Goal: Task Accomplishment & Management: Complete application form

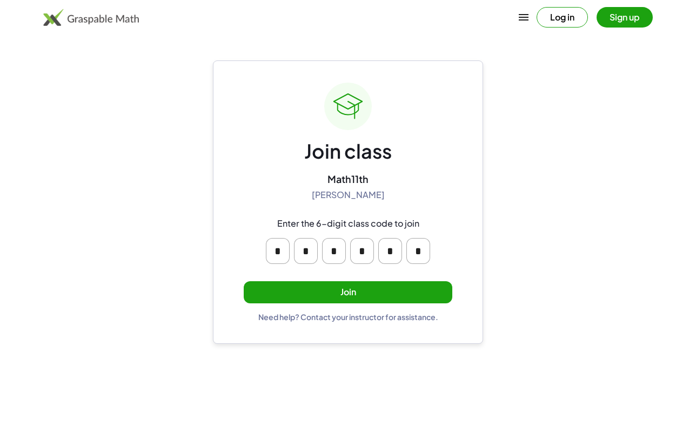
click at [330, 286] on button "Join" at bounding box center [348, 292] width 209 height 22
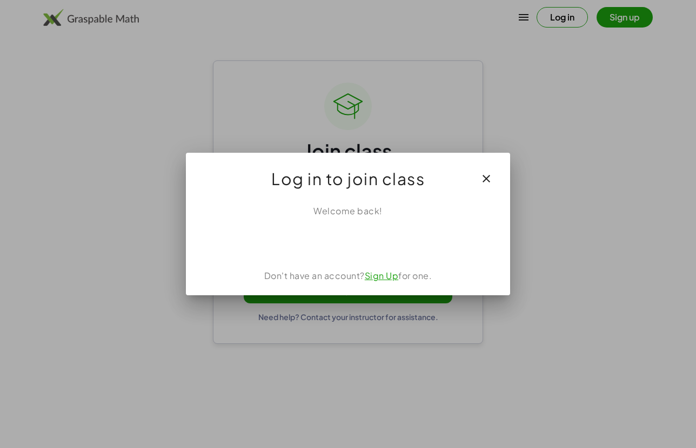
click at [365, 245] on div "Acceder con Google. Se abre en una pestaña nueva" at bounding box center [348, 242] width 103 height 24
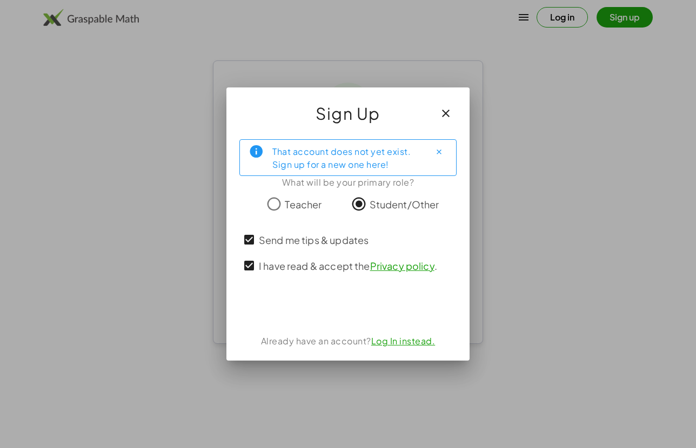
click at [355, 306] on div "Acceder con Google. Se abre en una pestaña nueva" at bounding box center [348, 307] width 131 height 24
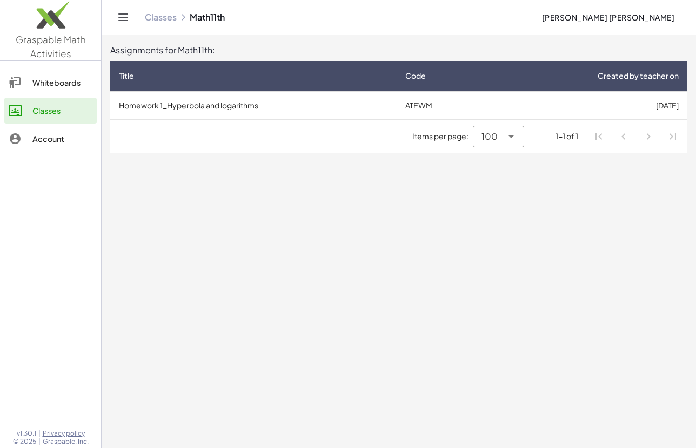
click at [630, 21] on span "[PERSON_NAME] [PERSON_NAME]" at bounding box center [607, 17] width 133 height 10
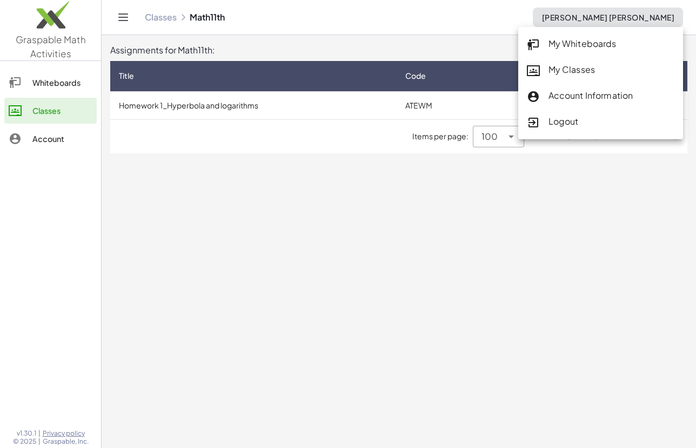
click at [563, 123] on div "Logout" at bounding box center [600, 122] width 147 height 14
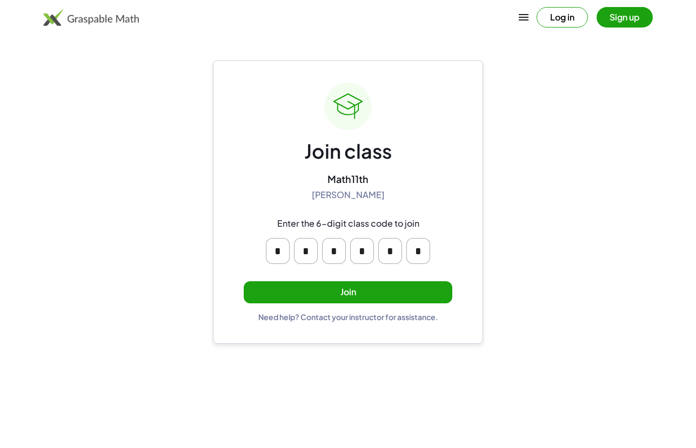
click at [320, 292] on button "Join" at bounding box center [348, 292] width 209 height 22
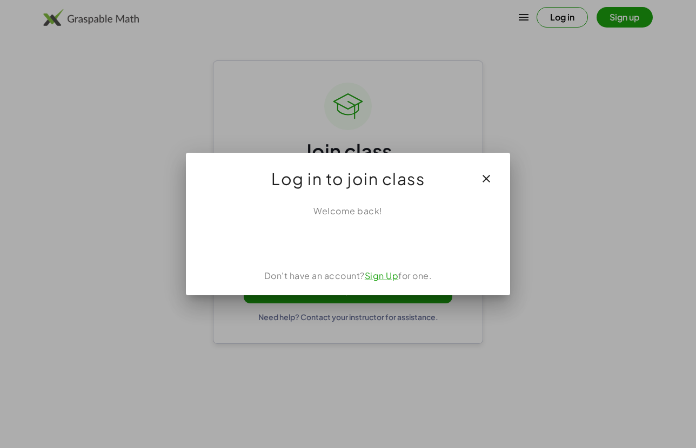
click at [377, 277] on link "Sign Up" at bounding box center [382, 275] width 34 height 11
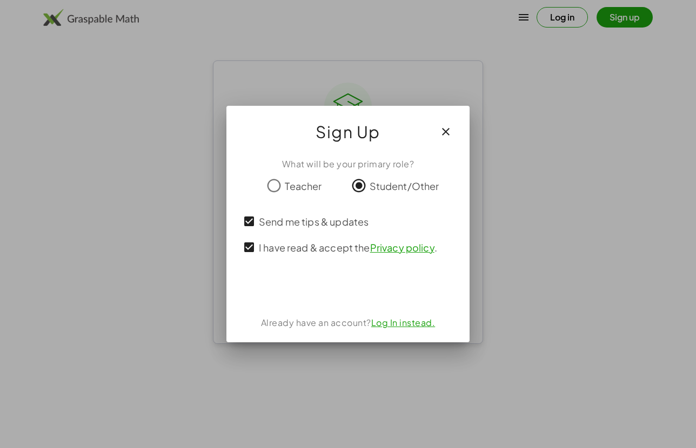
click at [398, 325] on link "Log In instead." at bounding box center [403, 322] width 64 height 11
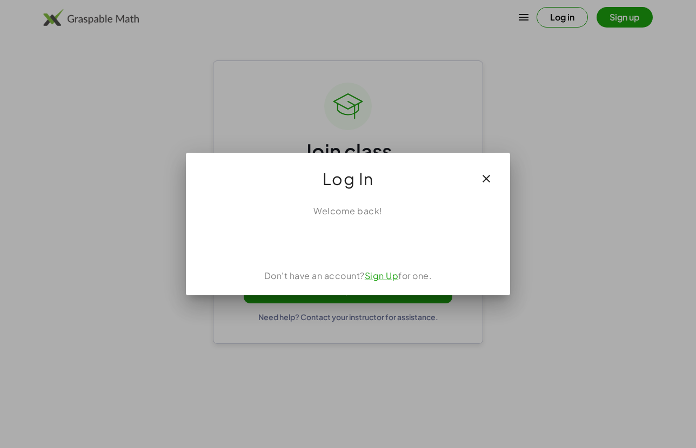
click at [378, 278] on link "Sign Up" at bounding box center [382, 275] width 34 height 11
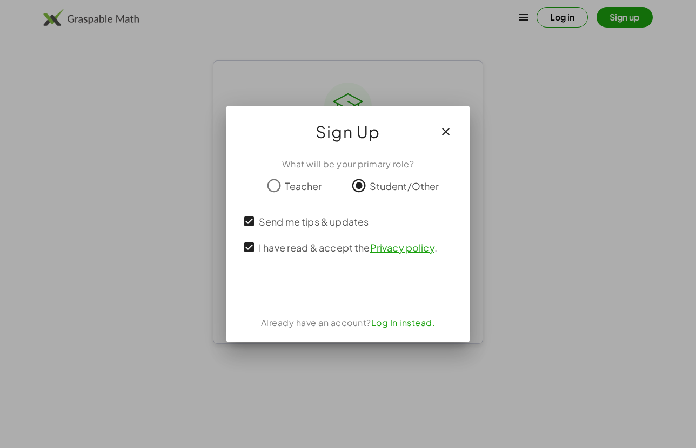
click at [326, 283] on div "Acceder con Google. Se abre en una pestaña nueva" at bounding box center [348, 289] width 103 height 24
click at [441, 133] on icon "button" at bounding box center [445, 131] width 13 height 13
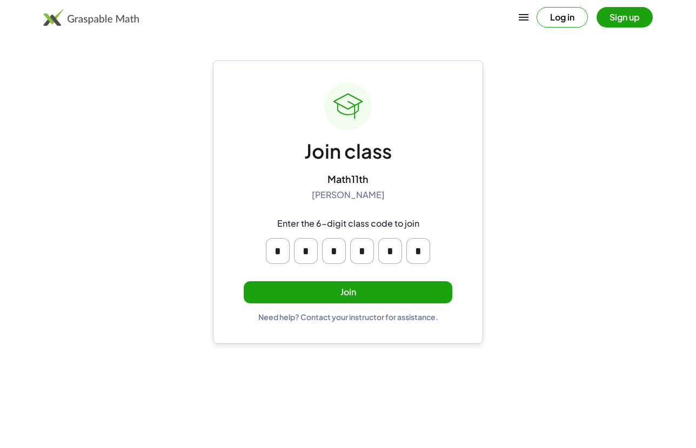
click at [565, 21] on button "Log in" at bounding box center [561, 17] width 51 height 21
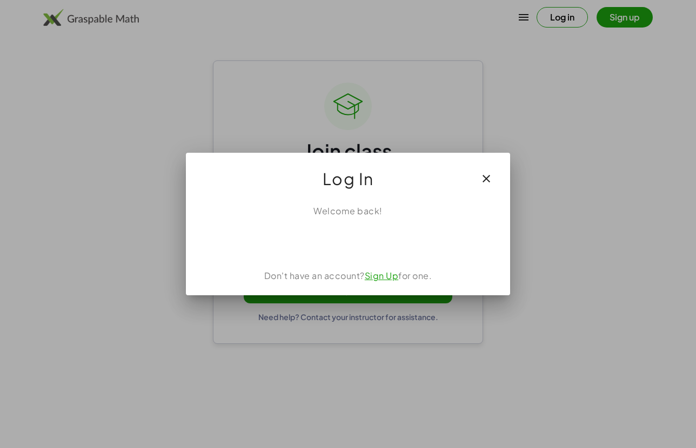
click at [341, 244] on div "Acceder con Google. Se abre en una pestaña nueva" at bounding box center [348, 242] width 131 height 24
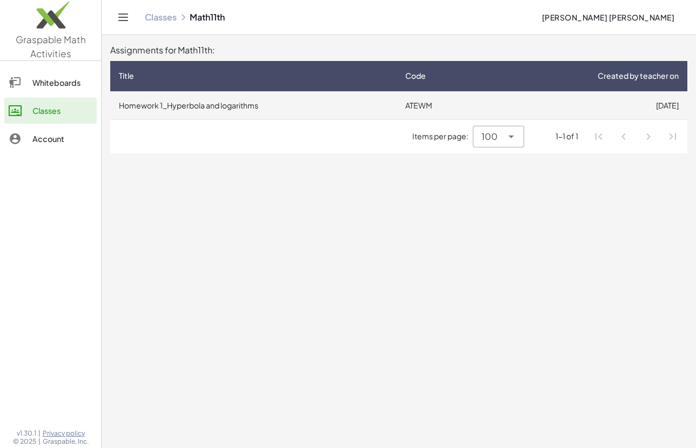
click at [182, 106] on td "Homework 1_Hyperbola and logarithms" at bounding box center [253, 105] width 286 height 28
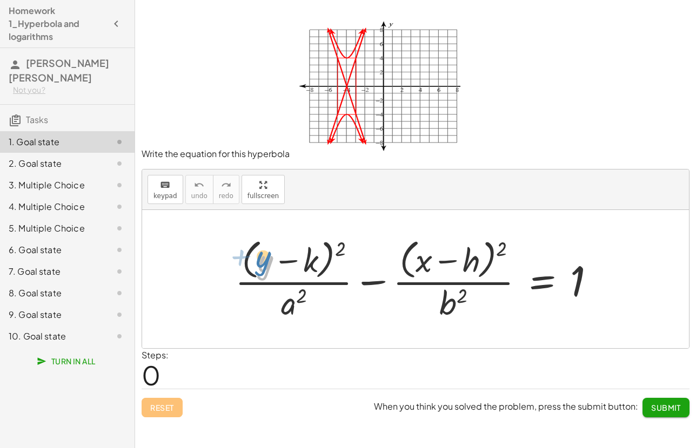
click at [256, 254] on div at bounding box center [420, 279] width 380 height 88
click at [311, 254] on div at bounding box center [420, 279] width 380 height 88
drag, startPoint x: 310, startPoint y: 262, endPoint x: 347, endPoint y: 380, distance: 123.9
click at [165, 191] on icon "keyboard" at bounding box center [165, 185] width 10 height 13
click at [309, 263] on div at bounding box center [295, 261] width 45 height 36
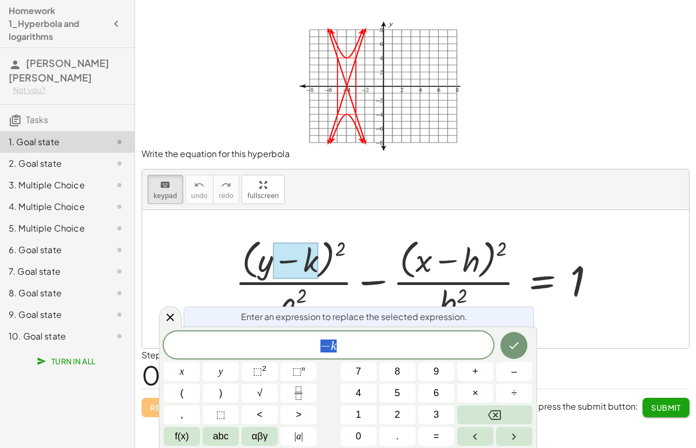
scroll to position [1, 0]
click at [351, 347] on span "− k" at bounding box center [329, 346] width 330 height 15
click at [512, 341] on icon "Done" at bounding box center [513, 345] width 13 height 13
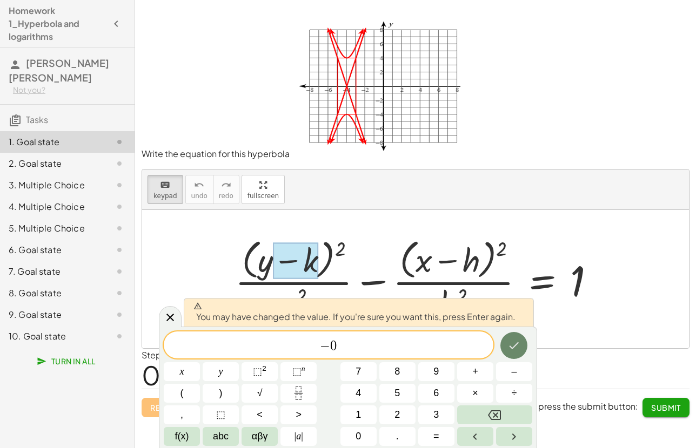
click at [512, 346] on icon "Done" at bounding box center [513, 345] width 13 height 13
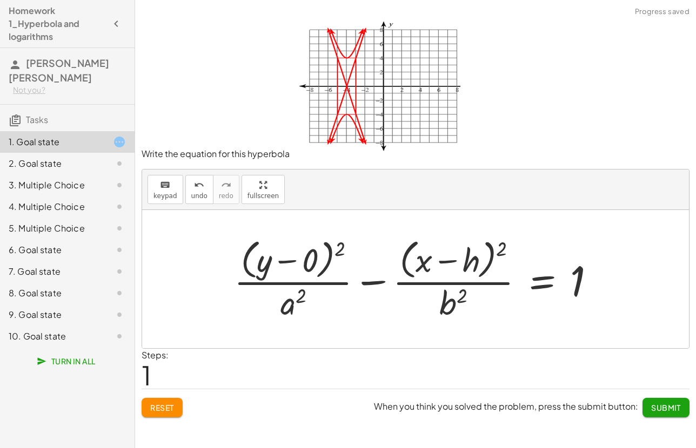
click at [469, 259] on div at bounding box center [419, 279] width 380 height 88
click at [162, 190] on icon "keyboard" at bounding box center [165, 185] width 10 height 13
click at [476, 259] on div at bounding box center [456, 261] width 48 height 36
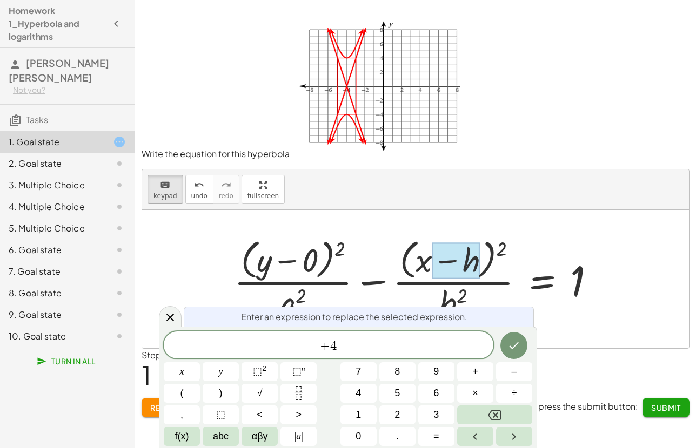
scroll to position [3, 0]
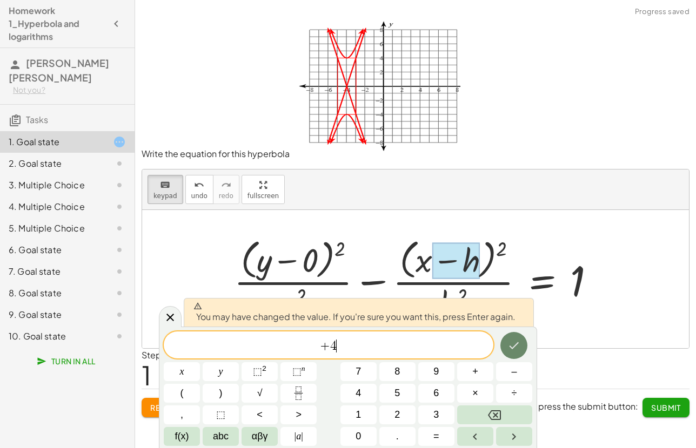
click at [512, 340] on icon "Done" at bounding box center [513, 345] width 13 height 13
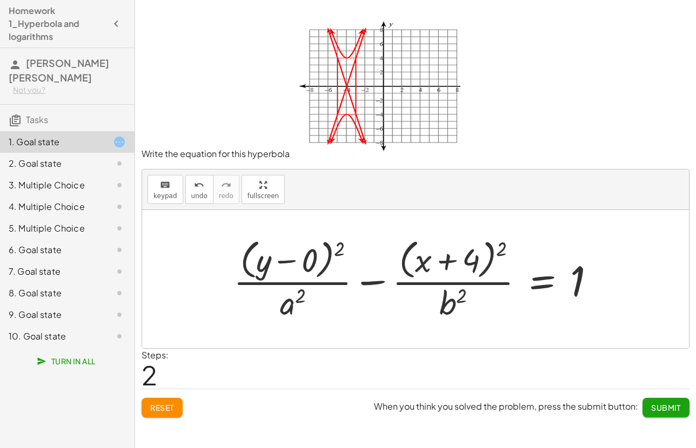
click at [292, 313] on div at bounding box center [418, 279] width 381 height 88
click at [157, 187] on div "keyboard" at bounding box center [165, 184] width 24 height 13
click at [295, 311] on div at bounding box center [293, 303] width 26 height 38
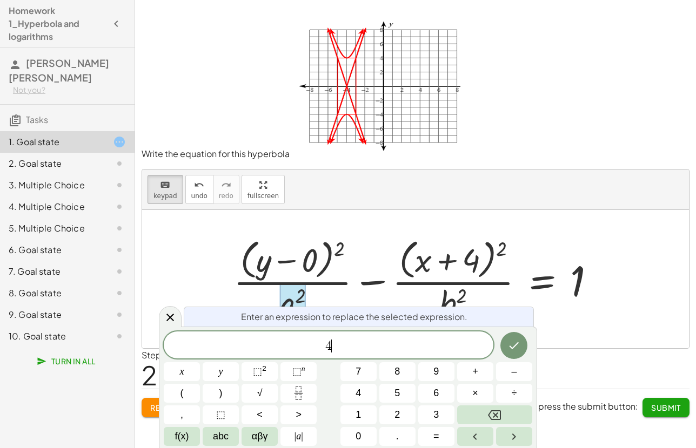
scroll to position [4, 0]
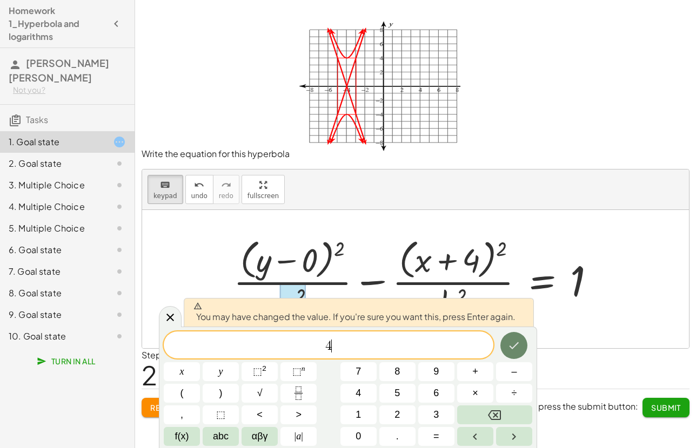
click at [523, 350] on button "Done" at bounding box center [513, 345] width 27 height 27
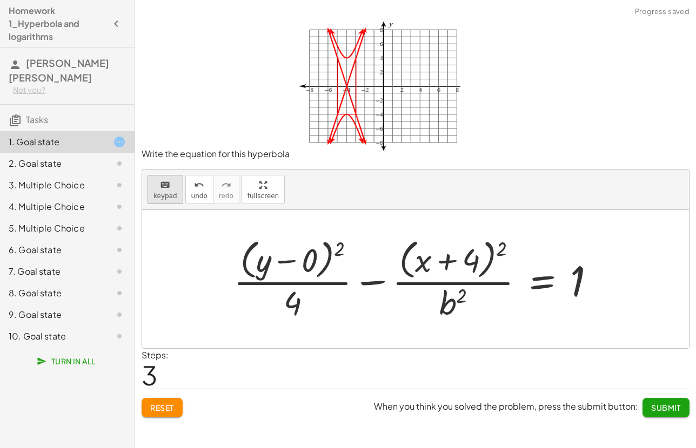
click at [172, 197] on span "keypad" at bounding box center [165, 196] width 24 height 8
click at [452, 313] on div at bounding box center [453, 303] width 28 height 38
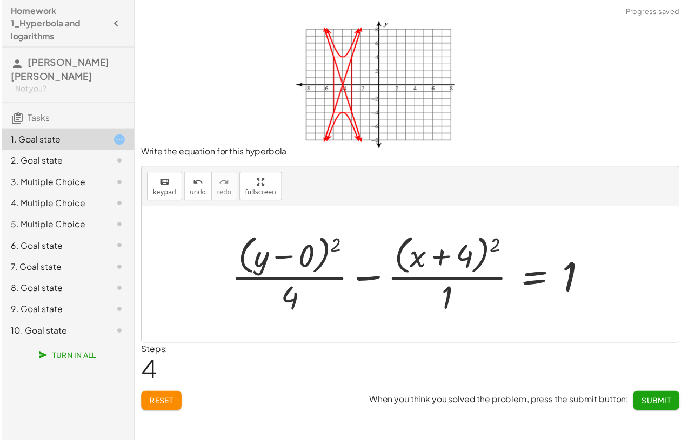
scroll to position [0, 0]
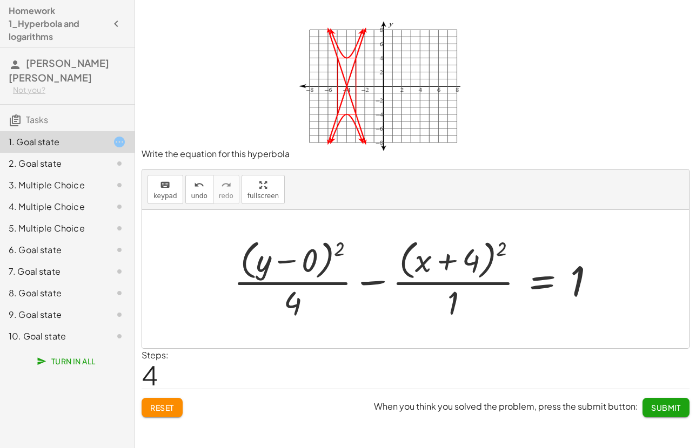
click at [668, 404] on span "Submit" at bounding box center [666, 408] width 30 height 10
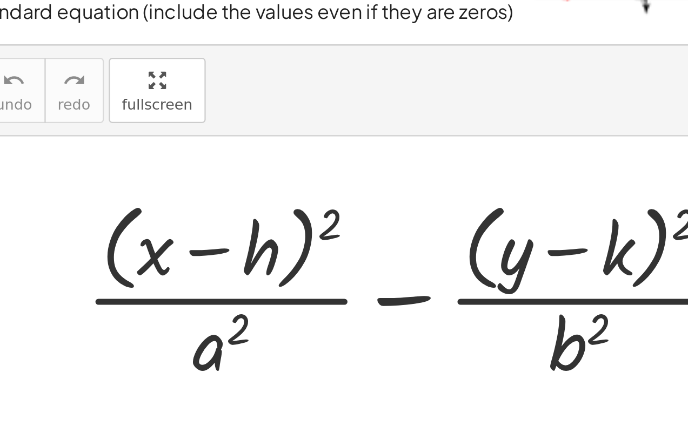
click at [226, 216] on div at bounding box center [416, 260] width 380 height 88
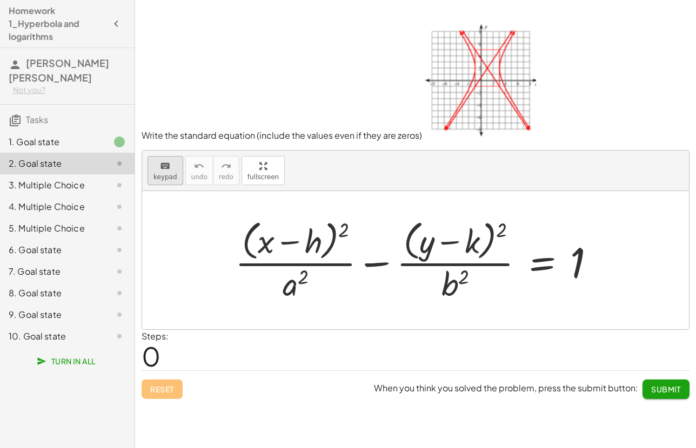
click at [169, 171] on icon "keyboard" at bounding box center [165, 166] width 10 height 13
click at [313, 237] on div at bounding box center [298, 242] width 48 height 36
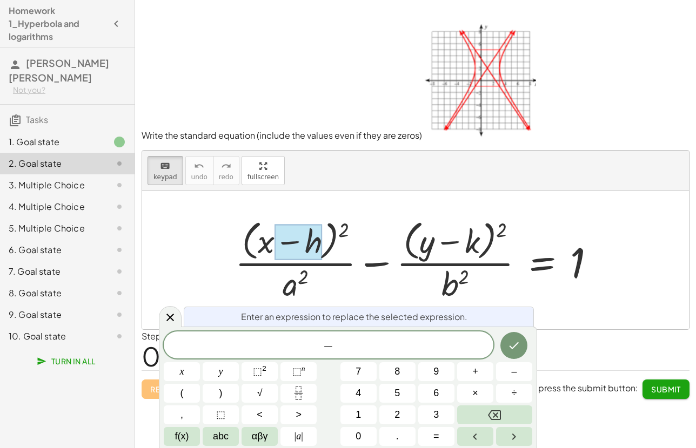
scroll to position [8, 0]
click at [513, 344] on icon "Done" at bounding box center [513, 345] width 13 height 13
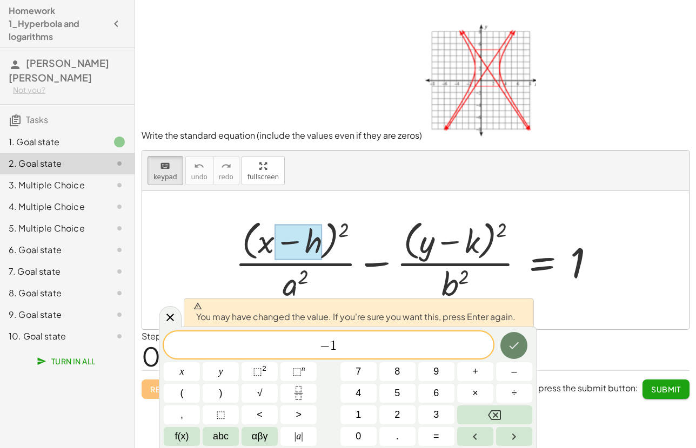
click at [513, 344] on icon "Done" at bounding box center [513, 345] width 13 height 13
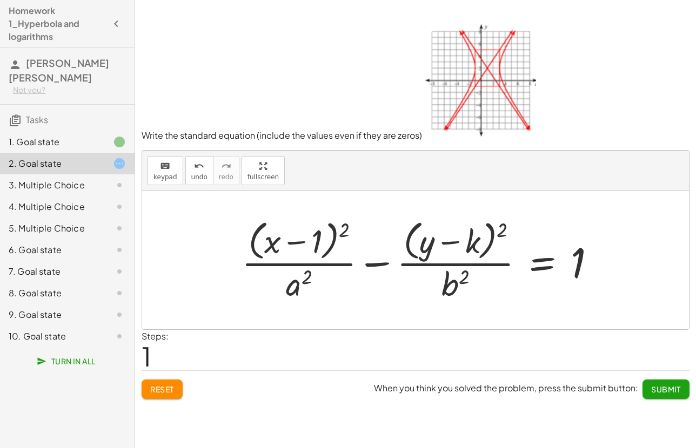
click at [474, 247] on div at bounding box center [422, 260] width 373 height 88
click at [165, 176] on span "keypad" at bounding box center [165, 177] width 24 height 8
click at [469, 237] on div at bounding box center [457, 242] width 45 height 36
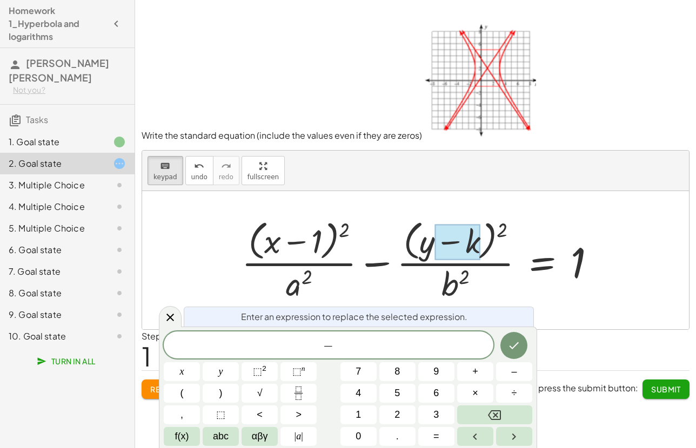
scroll to position [10, 0]
click at [449, 286] on div at bounding box center [422, 260] width 373 height 88
click at [510, 338] on button "Done" at bounding box center [513, 345] width 27 height 27
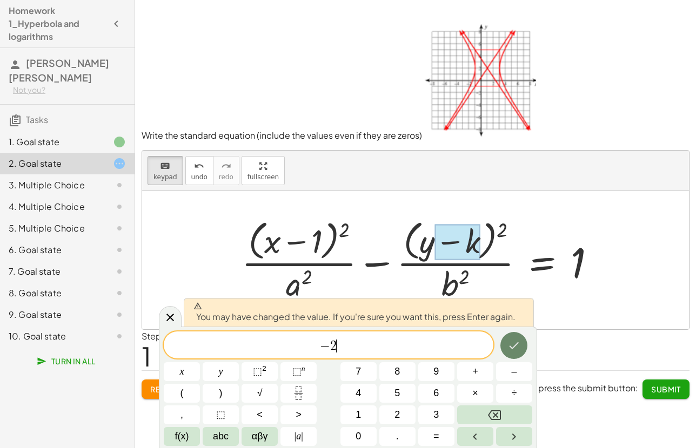
scroll to position [10, 0]
click at [510, 338] on button "Done" at bounding box center [513, 345] width 27 height 27
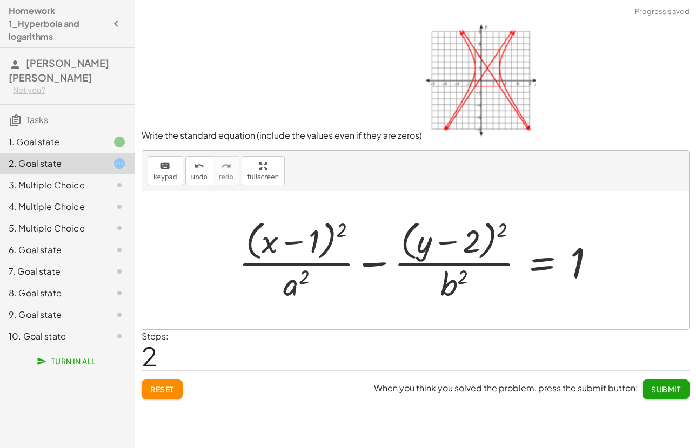
click at [291, 285] on div at bounding box center [421, 260] width 376 height 88
click at [299, 286] on div at bounding box center [421, 260] width 376 height 88
click at [169, 172] on icon "keyboard" at bounding box center [165, 166] width 10 height 13
click at [292, 298] on div at bounding box center [296, 284] width 26 height 38
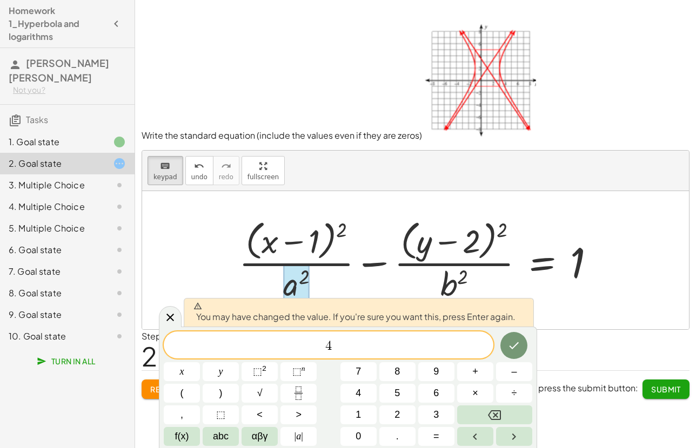
scroll to position [0, 0]
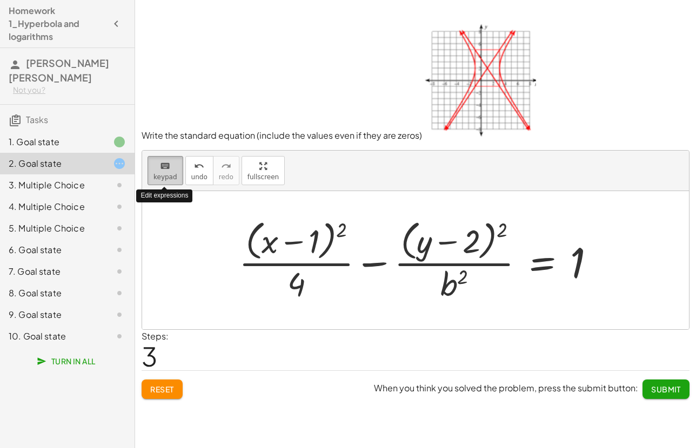
click at [165, 178] on span "keypad" at bounding box center [165, 177] width 24 height 8
click at [452, 274] on div at bounding box center [454, 284] width 28 height 38
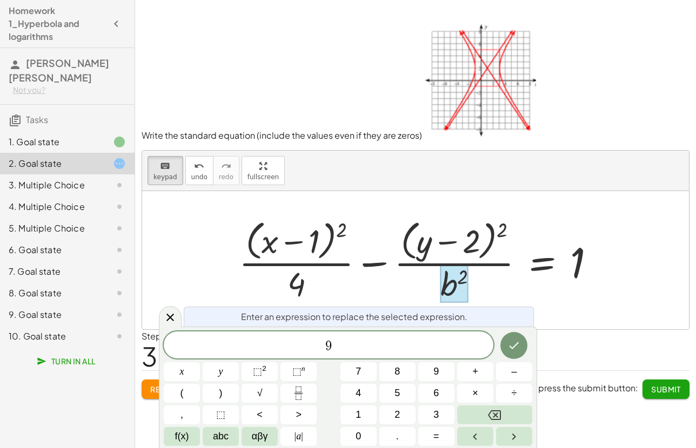
scroll to position [13, 0]
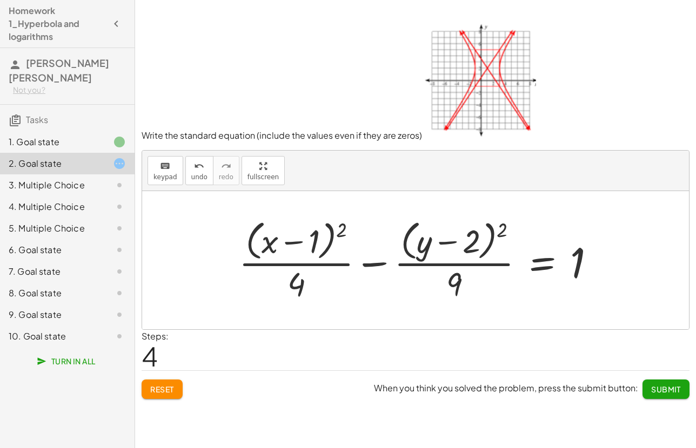
click at [654, 382] on button "Submit" at bounding box center [665, 389] width 47 height 19
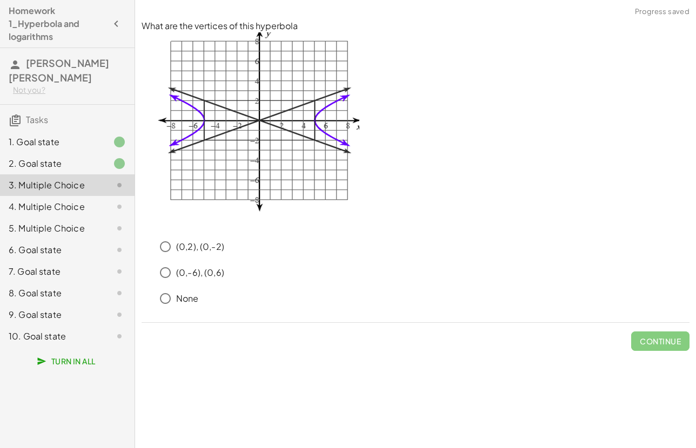
scroll to position [0, 0]
click at [644, 341] on span "Continue" at bounding box center [660, 342] width 41 height 10
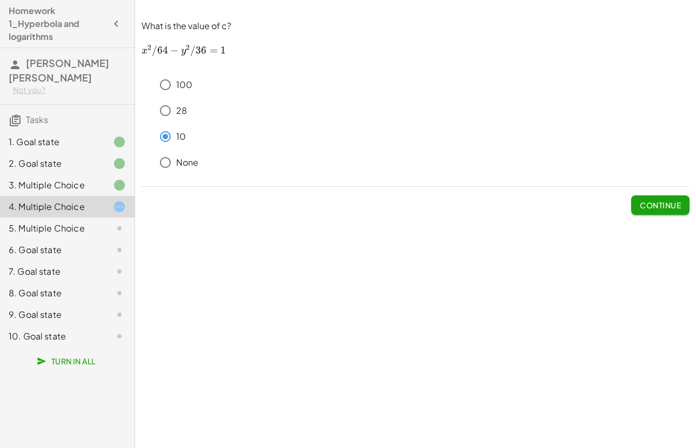
click at [664, 201] on span "Continue" at bounding box center [660, 205] width 41 height 10
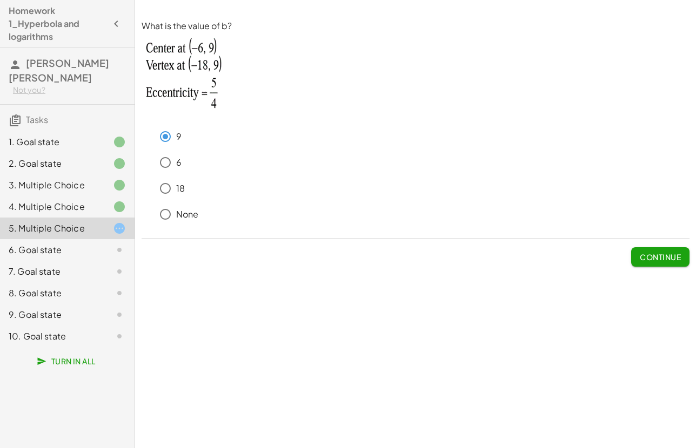
click at [649, 256] on span "Continue" at bounding box center [660, 257] width 41 height 10
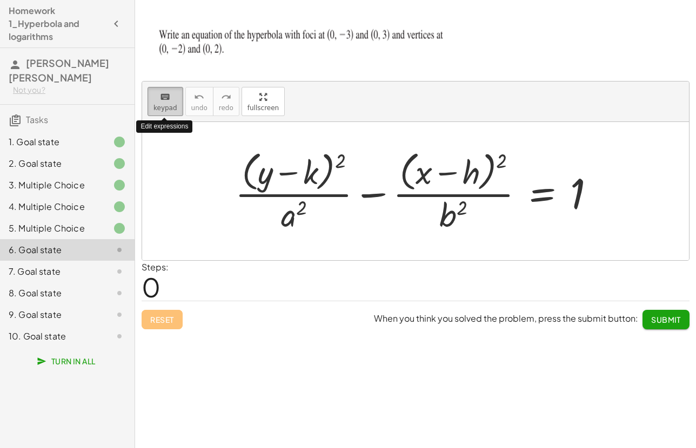
click at [150, 97] on button "keyboard keypad" at bounding box center [165, 101] width 36 height 29
click at [316, 177] on div at bounding box center [295, 173] width 45 height 36
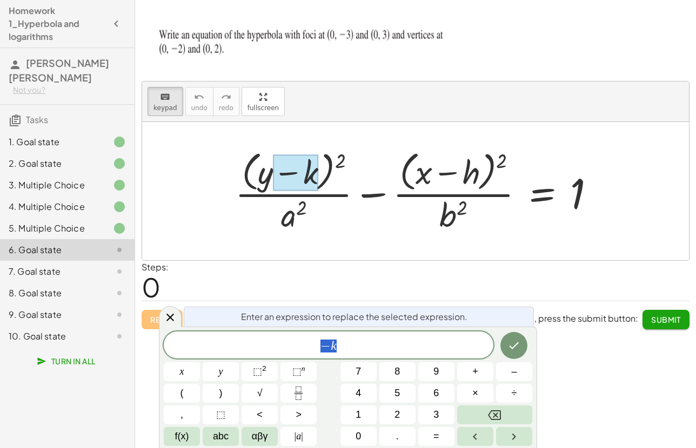
scroll to position [13, 0]
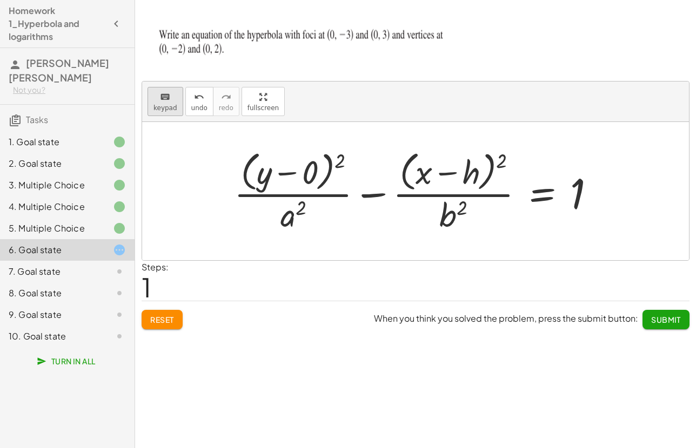
click at [164, 90] on div "keyboard" at bounding box center [165, 96] width 24 height 13
click at [476, 172] on div at bounding box center [456, 173] width 48 height 36
click at [156, 110] on span "keypad" at bounding box center [165, 108] width 24 height 8
click at [288, 227] on div at bounding box center [294, 215] width 26 height 38
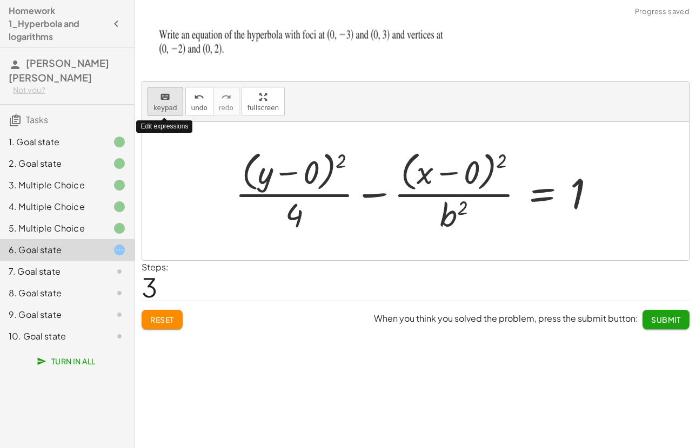
click at [160, 103] on icon "keyboard" at bounding box center [165, 97] width 10 height 13
click at [459, 226] on div at bounding box center [454, 215] width 28 height 38
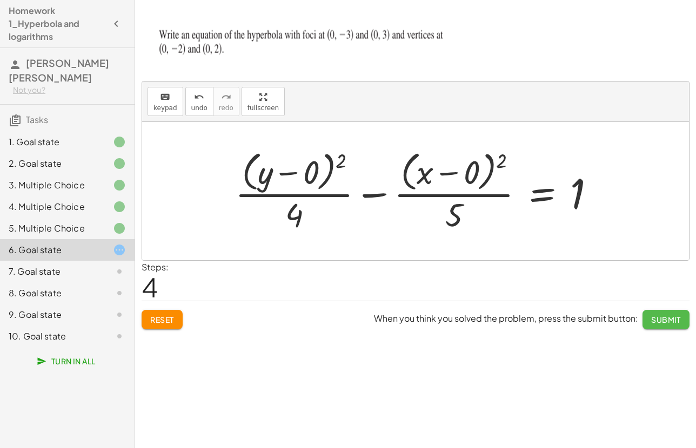
click at [670, 323] on span "Submit" at bounding box center [666, 320] width 30 height 10
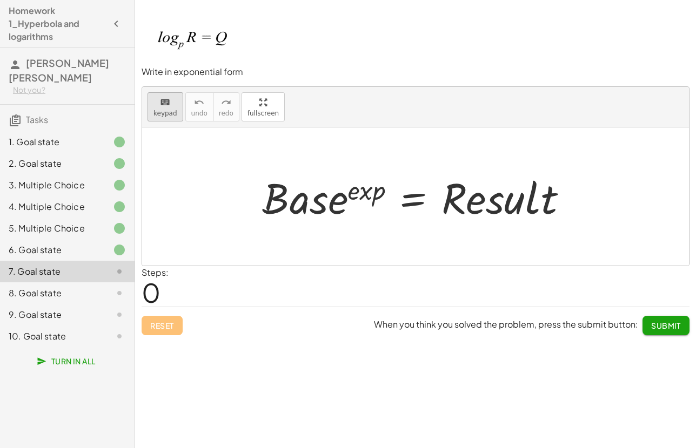
click at [156, 110] on span "keypad" at bounding box center [165, 114] width 24 height 8
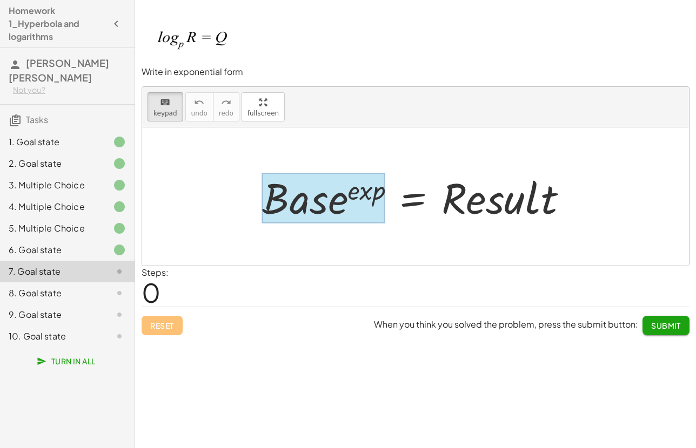
click at [322, 210] on div at bounding box center [323, 198] width 123 height 50
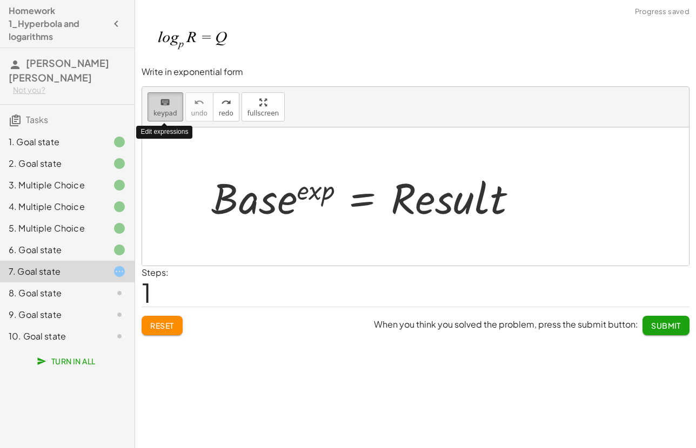
click at [167, 118] on button "keyboard keypad" at bounding box center [165, 106] width 36 height 29
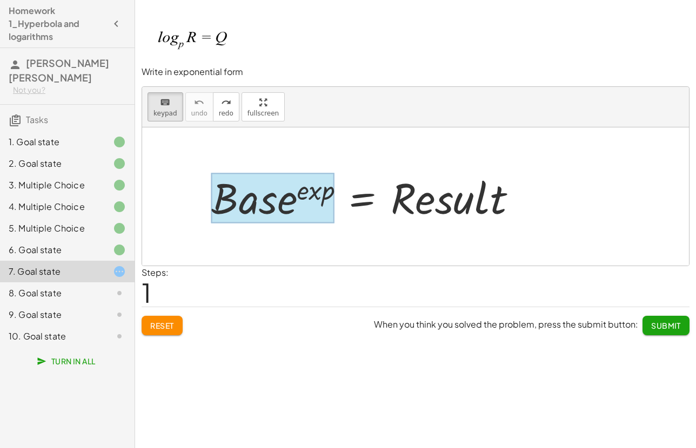
click at [221, 213] on div at bounding box center [272, 198] width 123 height 50
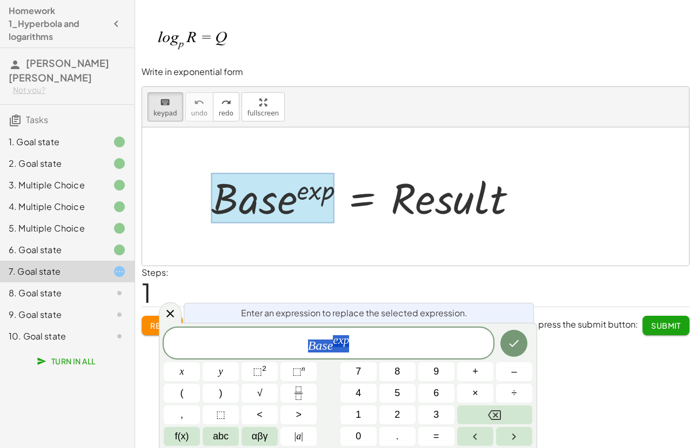
scroll to position [12, 0]
click at [334, 348] on span "B a s e ​ e x p" at bounding box center [329, 343] width 330 height 19
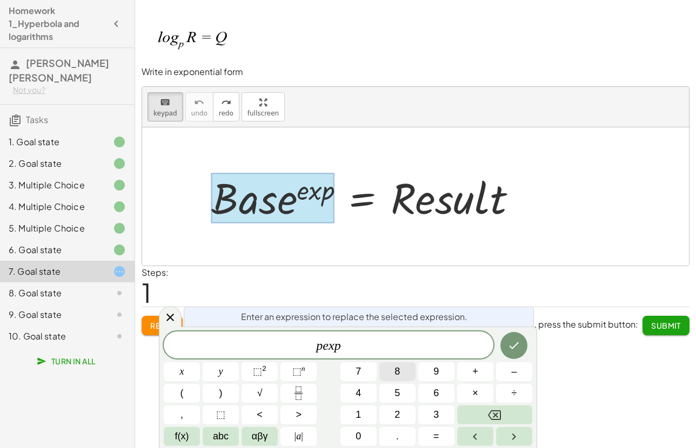
scroll to position [0, 0]
click at [230, 245] on div at bounding box center [415, 196] width 547 height 138
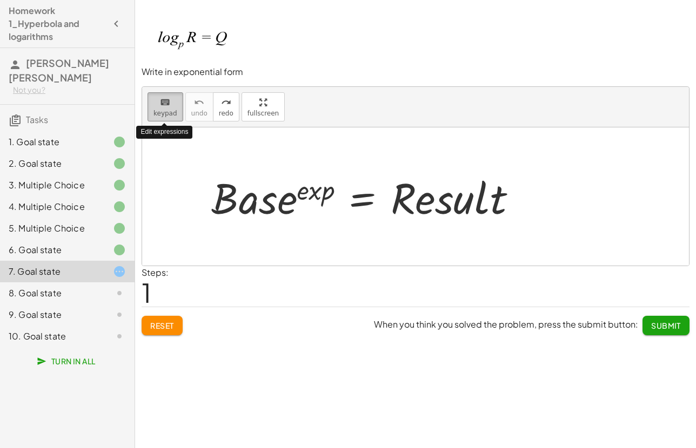
click at [167, 104] on icon "keyboard" at bounding box center [165, 102] width 10 height 13
click at [275, 199] on div at bounding box center [368, 197] width 325 height 56
click at [166, 112] on span "keypad" at bounding box center [165, 114] width 24 height 8
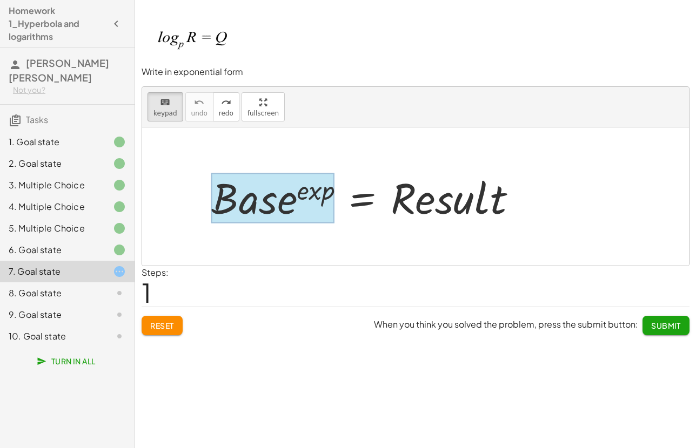
click at [246, 189] on div at bounding box center [272, 198] width 123 height 50
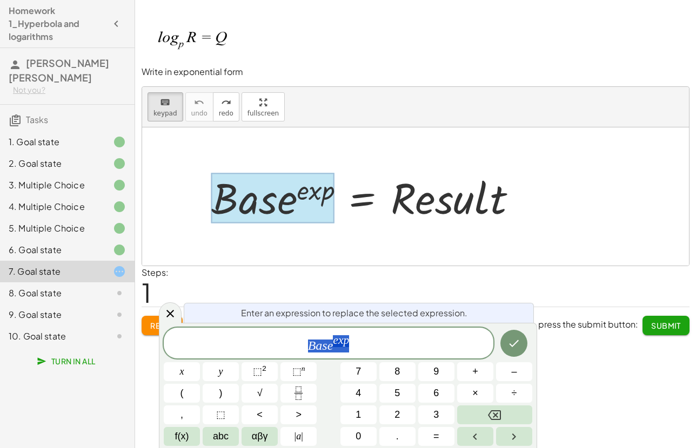
click at [350, 342] on span "B a s e e x p" at bounding box center [329, 343] width 330 height 19
click at [344, 341] on var "p" at bounding box center [347, 340] width 6 height 13
click at [516, 341] on icon "Done" at bounding box center [513, 343] width 13 height 13
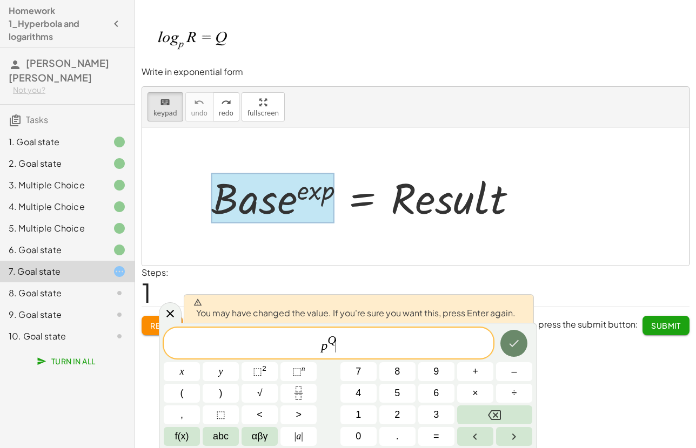
click at [516, 341] on icon "Done" at bounding box center [513, 343] width 13 height 13
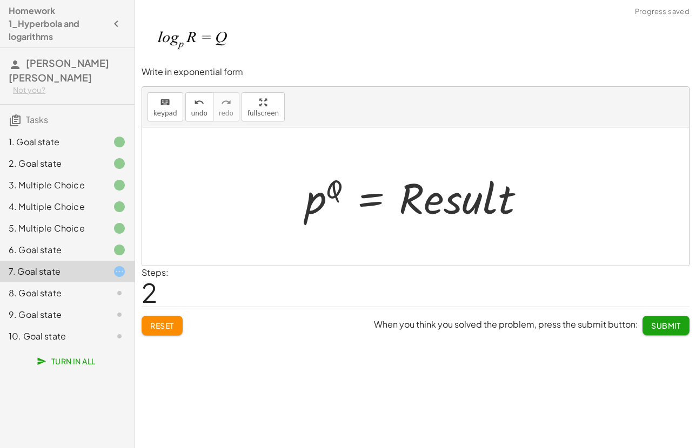
click at [432, 205] on div at bounding box center [419, 197] width 239 height 56
click at [158, 101] on div "keyboard" at bounding box center [165, 102] width 24 height 13
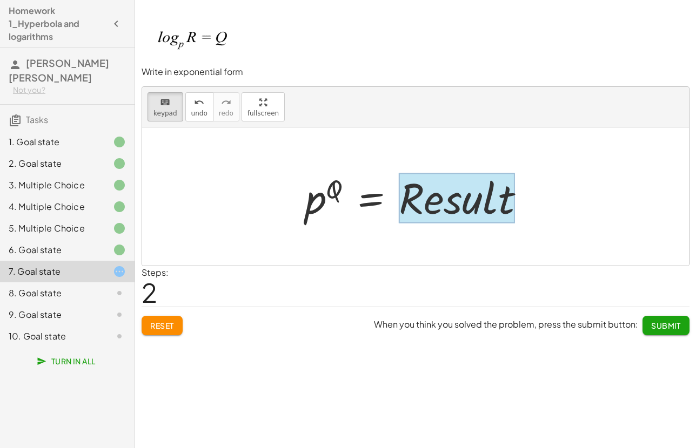
click at [461, 206] on div at bounding box center [457, 198] width 116 height 50
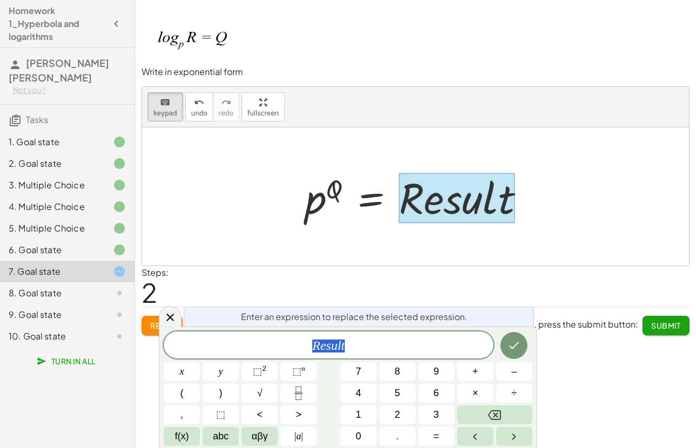
click at [367, 346] on span "R e s u l t" at bounding box center [329, 346] width 330 height 15
click at [507, 351] on button "Done" at bounding box center [513, 345] width 27 height 27
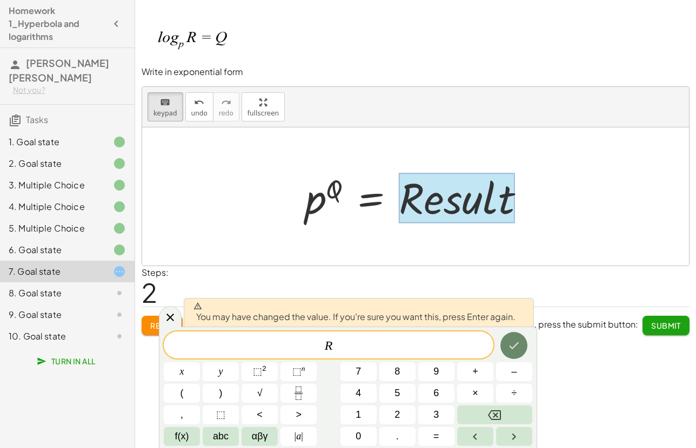
click at [507, 351] on button "Done" at bounding box center [513, 345] width 27 height 27
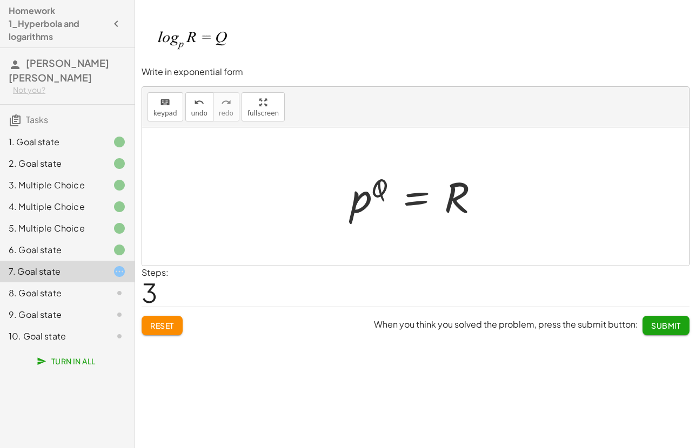
click at [666, 326] on span "Submit" at bounding box center [666, 326] width 30 height 10
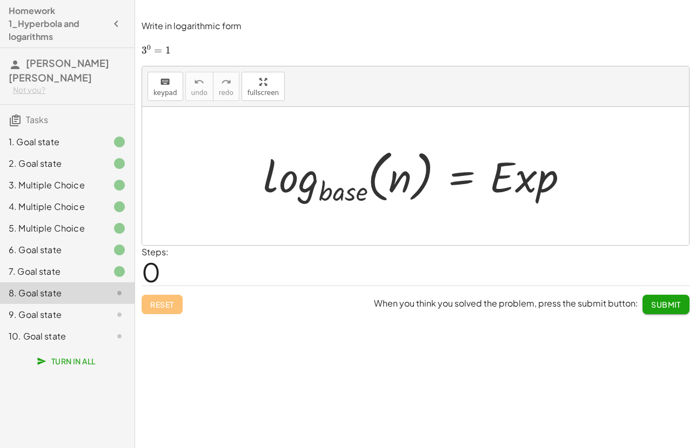
click at [350, 193] on div at bounding box center [420, 176] width 324 height 64
click at [161, 80] on icon "keyboard" at bounding box center [165, 82] width 10 height 13
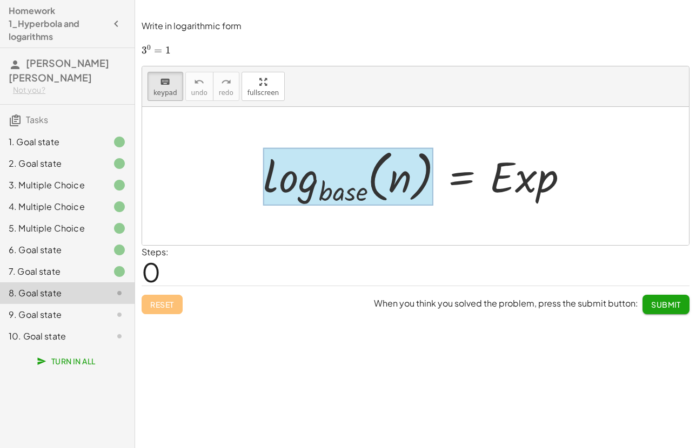
click at [350, 198] on div at bounding box center [348, 177] width 170 height 58
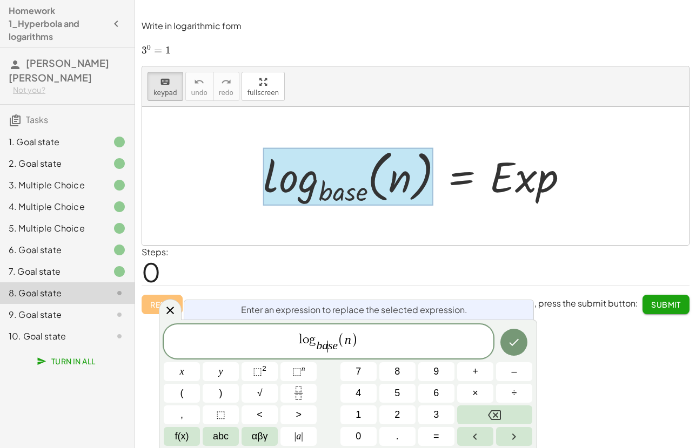
click at [330, 348] on var "s" at bounding box center [330, 345] width 4 height 13
click at [335, 348] on var "e" at bounding box center [334, 345] width 5 height 13
click at [342, 342] on var "n" at bounding box center [340, 340] width 6 height 14
click at [515, 344] on icon "Done" at bounding box center [514, 342] width 10 height 7
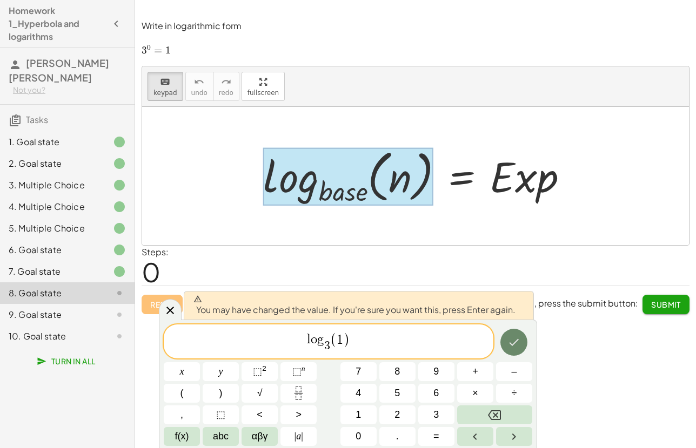
click at [515, 344] on icon "Done" at bounding box center [514, 342] width 10 height 7
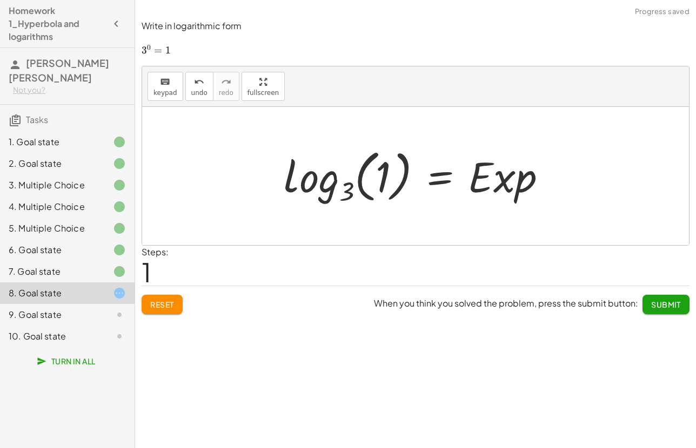
click at [483, 177] on div at bounding box center [419, 176] width 283 height 64
click at [165, 86] on icon "keyboard" at bounding box center [165, 82] width 10 height 13
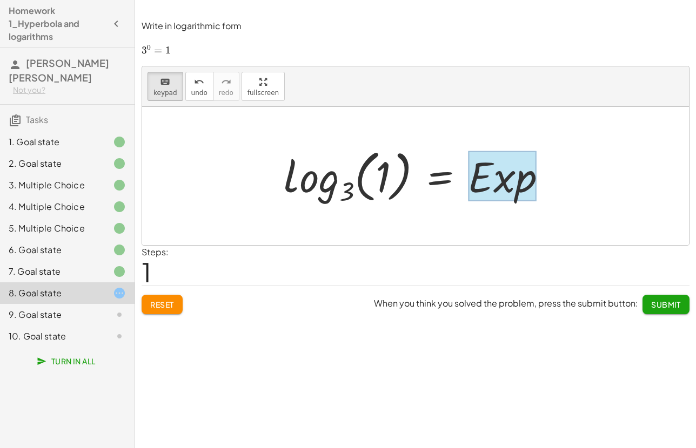
click at [512, 182] on div at bounding box center [502, 176] width 68 height 50
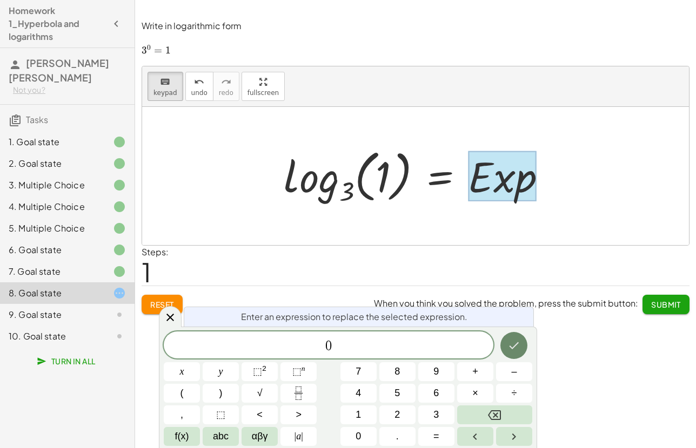
click at [516, 341] on icon "Done" at bounding box center [513, 345] width 13 height 13
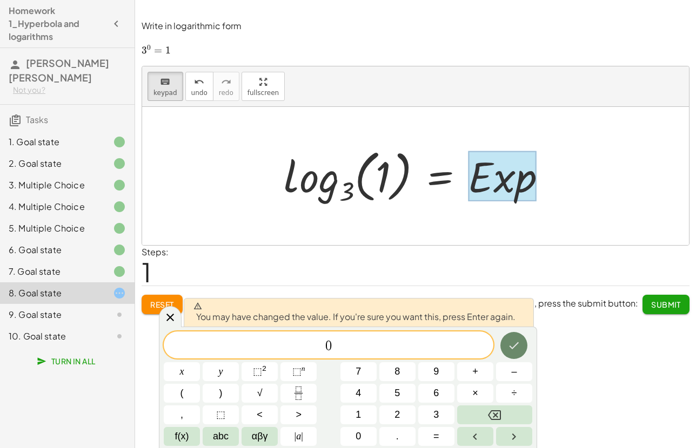
click at [516, 349] on icon "Done" at bounding box center [513, 345] width 13 height 13
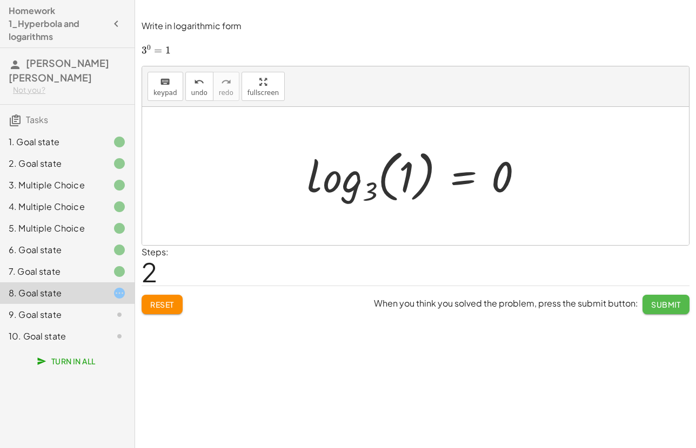
click at [656, 306] on span "Submit" at bounding box center [666, 305] width 30 height 10
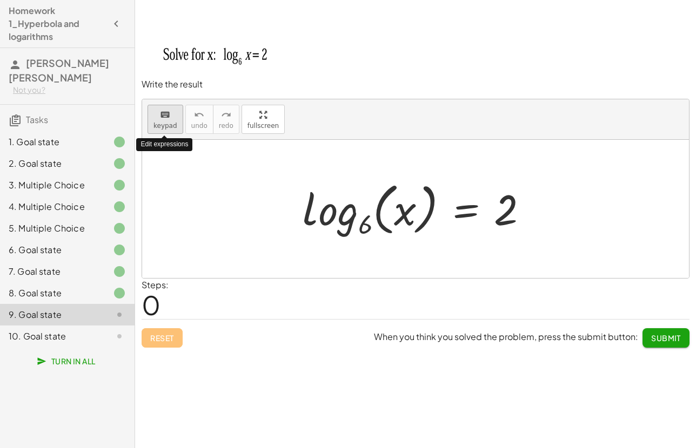
click at [170, 118] on div "keyboard" at bounding box center [165, 114] width 24 height 13
click at [167, 122] on span "keypad" at bounding box center [165, 126] width 24 height 8
click at [377, 209] on div at bounding box center [419, 209] width 245 height 64
click at [164, 123] on span "keypad" at bounding box center [165, 126] width 24 height 8
click at [393, 234] on div at bounding box center [419, 209] width 245 height 64
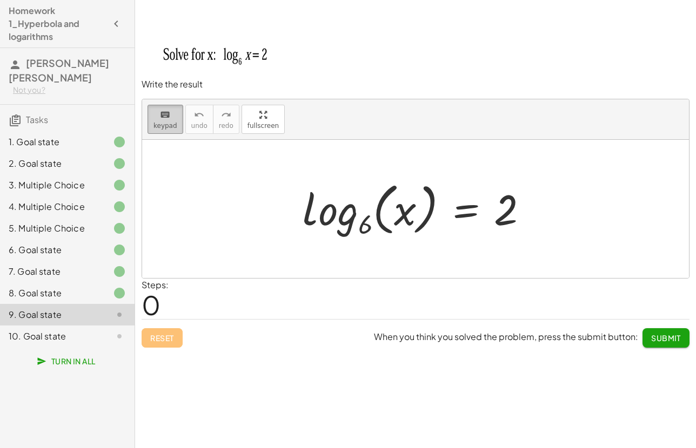
click at [162, 120] on button "keyboard keypad" at bounding box center [165, 119] width 36 height 29
click at [332, 216] on div at bounding box center [419, 209] width 245 height 64
click at [158, 122] on span "keypad" at bounding box center [165, 126] width 24 height 8
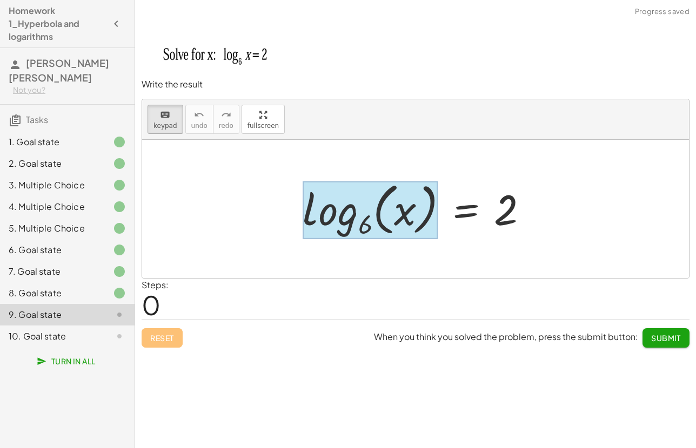
click at [317, 205] on div at bounding box center [370, 210] width 135 height 58
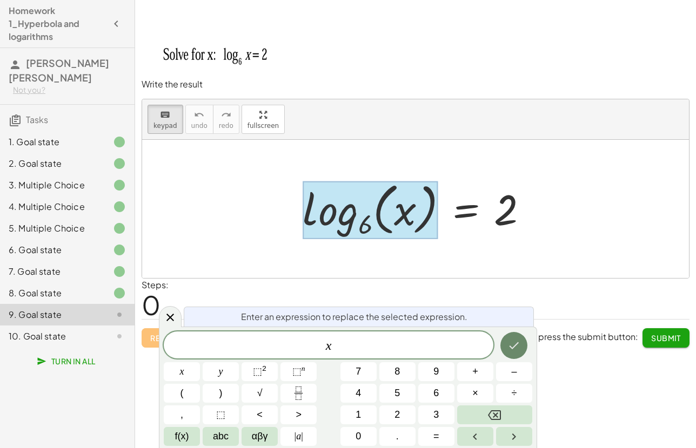
click at [519, 346] on icon "Done" at bounding box center [513, 345] width 13 height 13
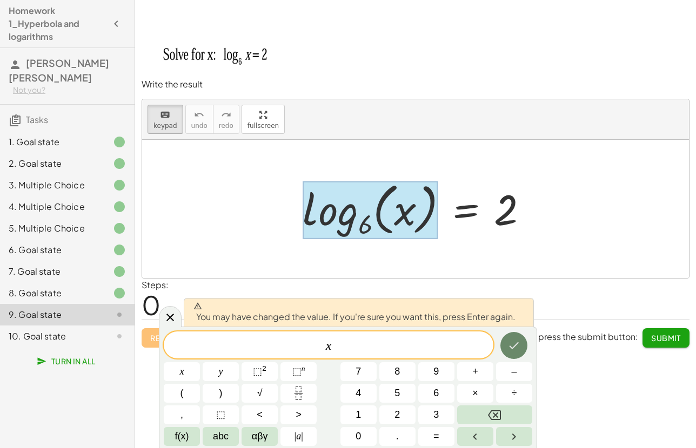
click at [519, 346] on icon "Done" at bounding box center [513, 345] width 13 height 13
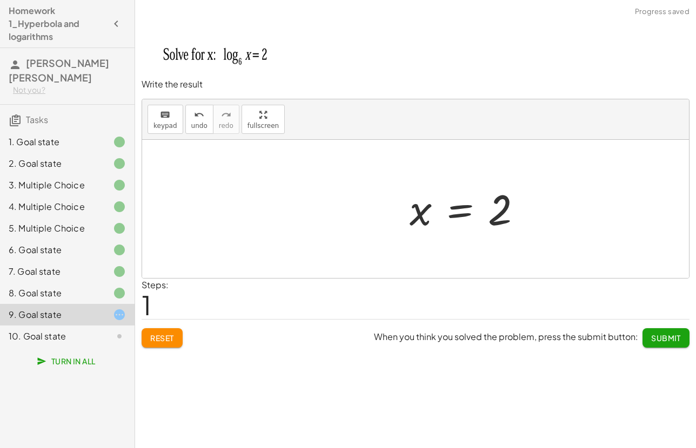
click at [506, 213] on div "log 6 ( , x ) = 2 = 2 x" at bounding box center [415, 209] width 547 height 138
click at [443, 223] on div at bounding box center [420, 209] width 132 height 53
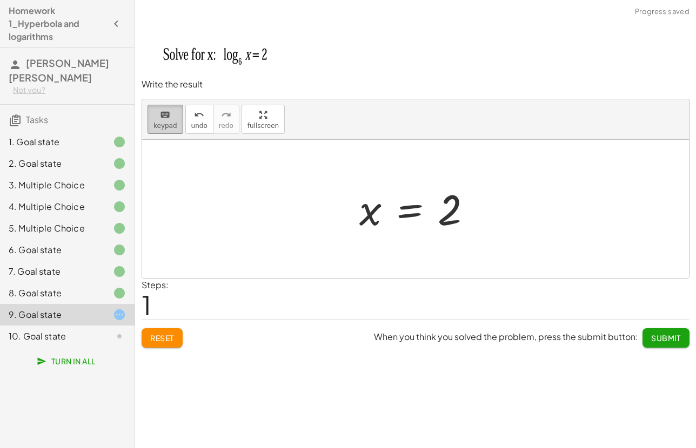
click at [163, 120] on icon "keyboard" at bounding box center [165, 115] width 10 height 13
click at [461, 206] on div at bounding box center [450, 210] width 24 height 48
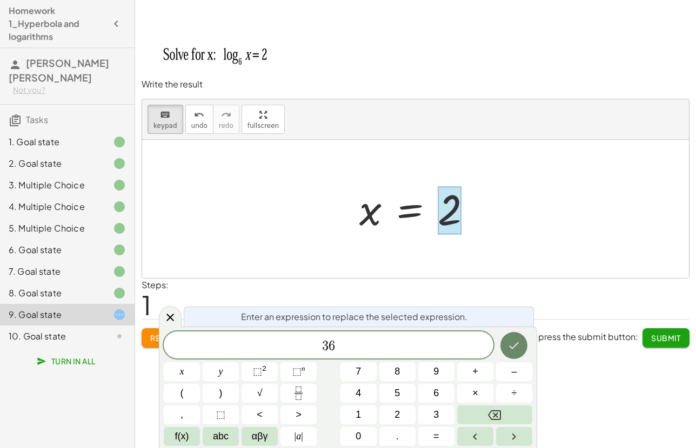
click at [512, 351] on icon "Done" at bounding box center [513, 345] width 13 height 13
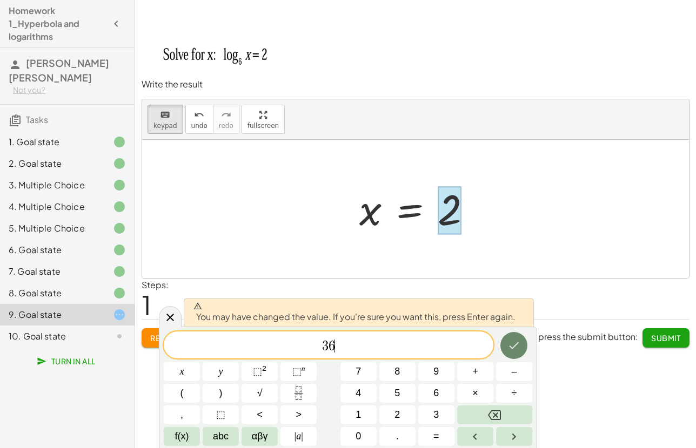
click at [509, 349] on icon "Done" at bounding box center [513, 345] width 13 height 13
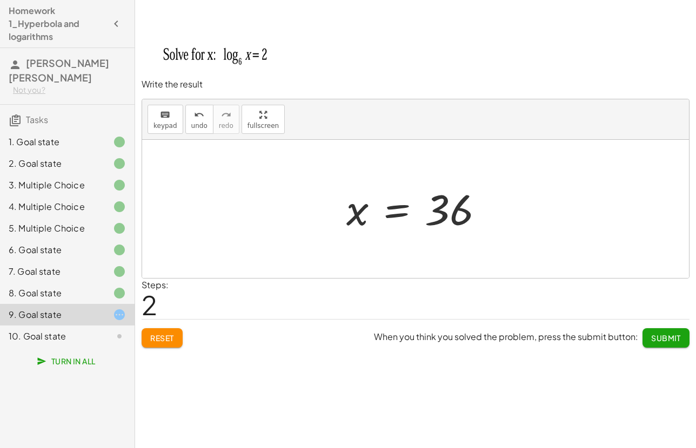
click at [651, 341] on span "Submit" at bounding box center [666, 338] width 30 height 10
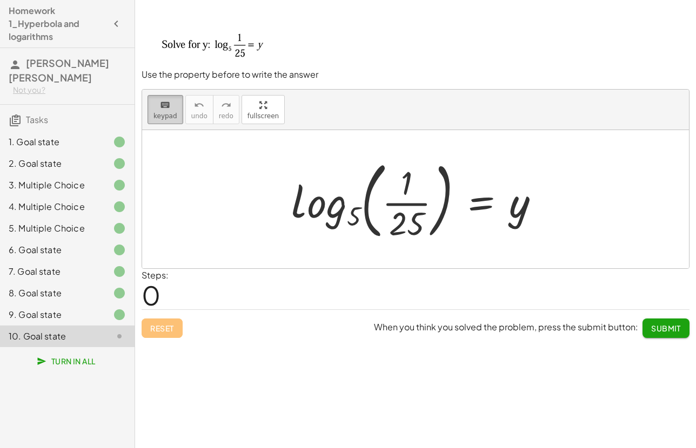
click at [169, 114] on span "keypad" at bounding box center [165, 116] width 24 height 8
click at [367, 195] on div at bounding box center [420, 199] width 268 height 90
click at [170, 107] on div "keyboard" at bounding box center [165, 104] width 24 height 13
click at [351, 210] on div at bounding box center [420, 199] width 268 height 90
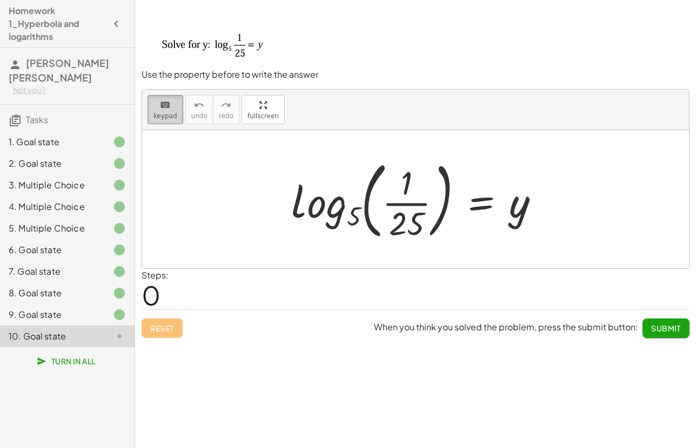
click at [170, 106] on div "keyboard" at bounding box center [165, 104] width 24 height 13
click at [366, 205] on div at bounding box center [420, 199] width 268 height 90
click at [169, 112] on span "keypad" at bounding box center [165, 116] width 24 height 8
click at [169, 104] on icon "keyboard" at bounding box center [165, 105] width 10 height 13
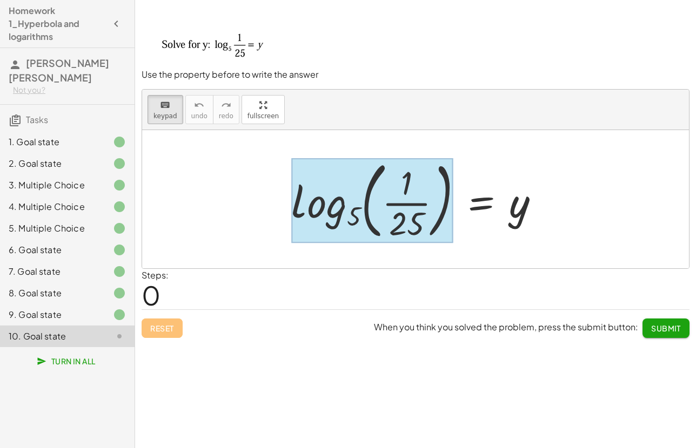
click at [332, 196] on div at bounding box center [372, 200] width 162 height 84
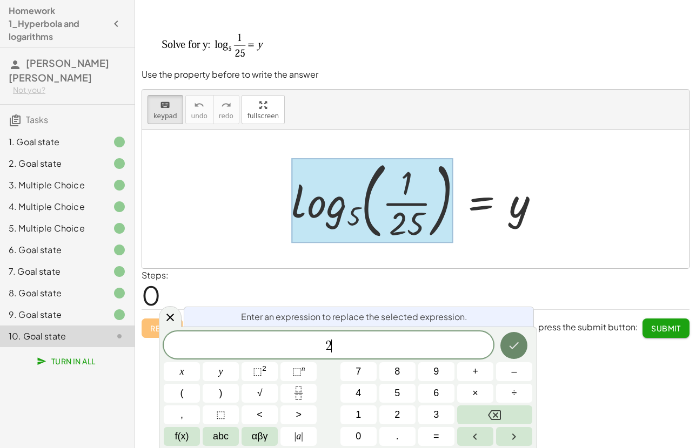
click at [519, 348] on icon "Done" at bounding box center [513, 345] width 13 height 13
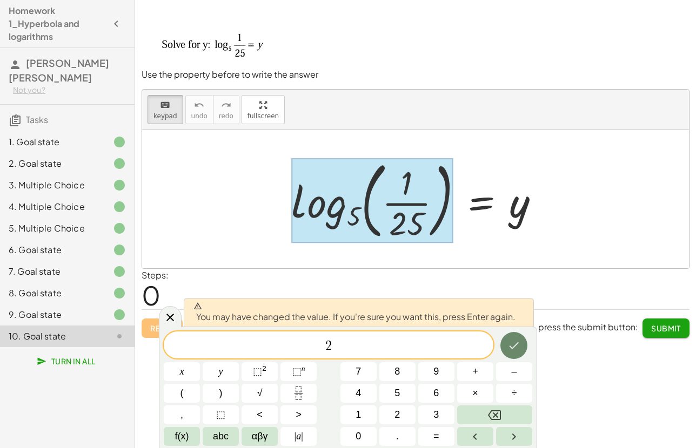
click at [519, 348] on icon "Done" at bounding box center [513, 345] width 13 height 13
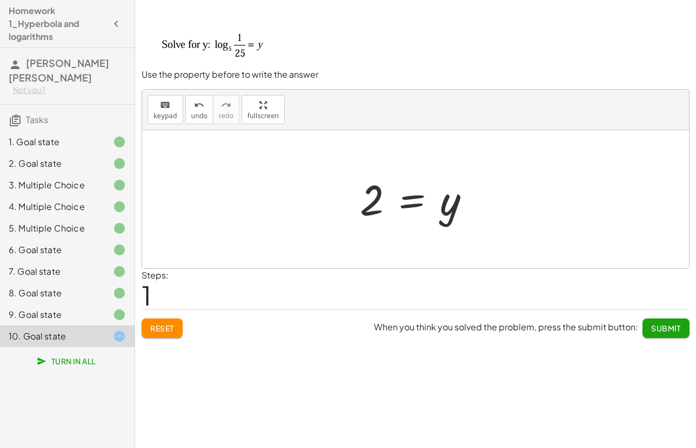
click at [662, 327] on span "Submit" at bounding box center [666, 329] width 30 height 10
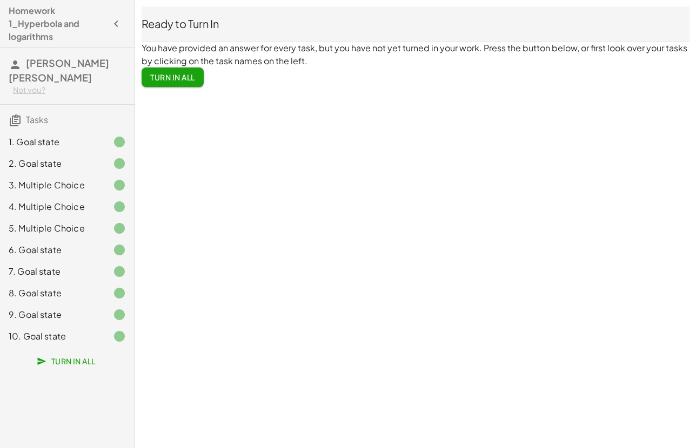
click at [179, 78] on span "Turn In All" at bounding box center [172, 77] width 45 height 10
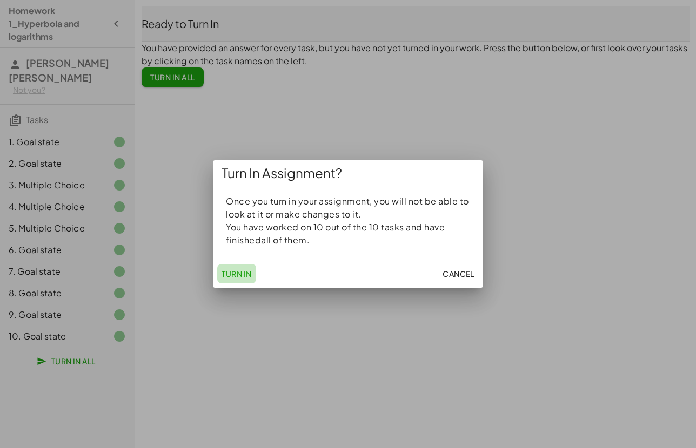
click at [233, 276] on span "Turn In" at bounding box center [236, 274] width 30 height 10
